Goal: Information Seeking & Learning: Learn about a topic

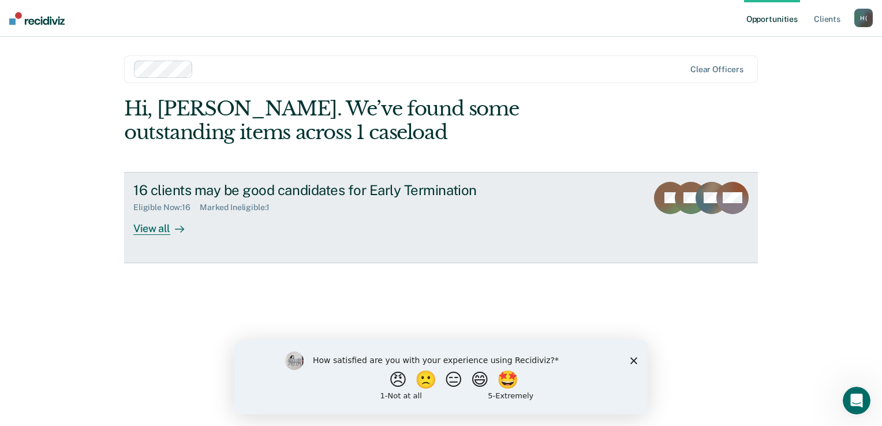
click at [147, 228] on div "View all" at bounding box center [165, 223] width 65 height 23
